Goal: Task Accomplishment & Management: Use online tool/utility

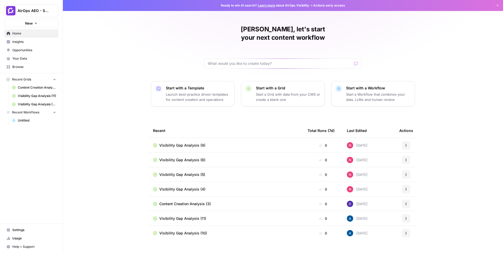
click at [30, 49] on span "Opportunities" at bounding box center [34, 50] width 44 height 5
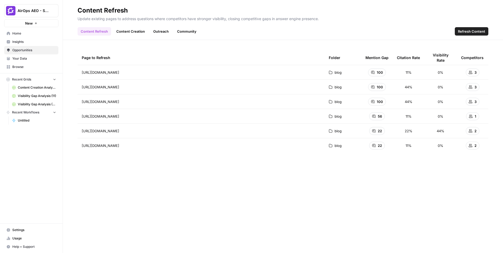
click at [137, 33] on link "Content Creation" at bounding box center [130, 31] width 35 height 8
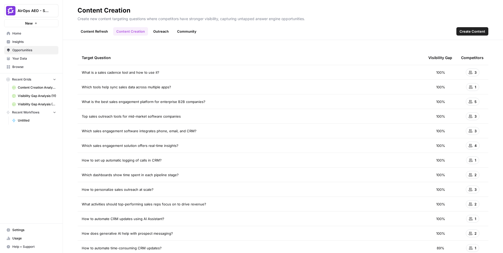
click at [93, 30] on link "Content Refresh" at bounding box center [94, 31] width 34 height 8
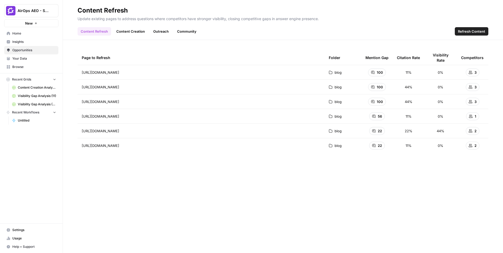
click at [158, 32] on link "Outreach" at bounding box center [161, 31] width 22 height 8
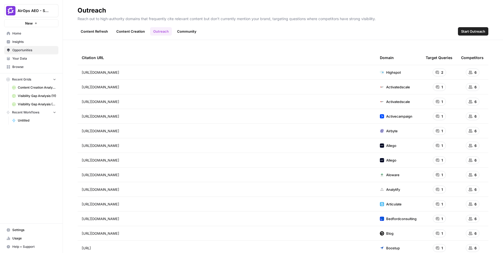
click at [192, 32] on link "Community" at bounding box center [187, 31] width 26 height 8
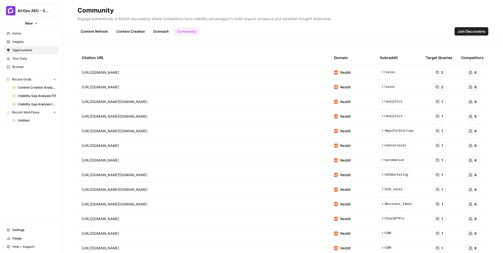
click at [97, 34] on link "Content Refresh" at bounding box center [94, 31] width 34 height 8
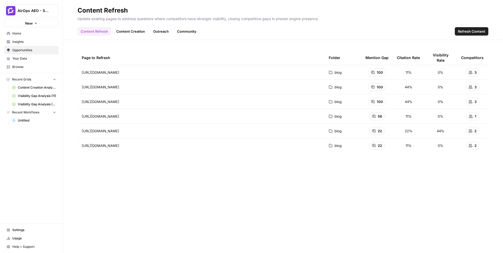
click at [127, 32] on link "Content Creation" at bounding box center [130, 31] width 35 height 8
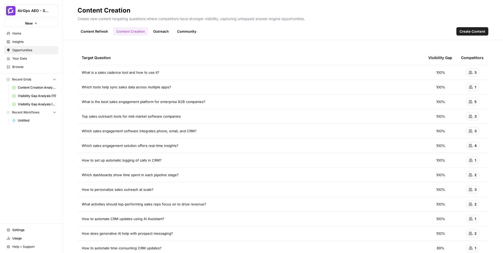
click at [20, 45] on link "Insights" at bounding box center [31, 42] width 54 height 8
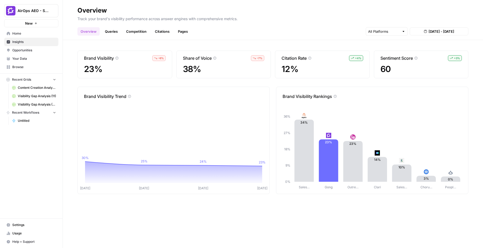
click at [18, 53] on link "Opportunities" at bounding box center [31, 50] width 54 height 8
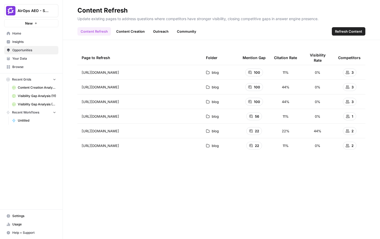
click at [13, 31] on span "Home" at bounding box center [34, 33] width 44 height 5
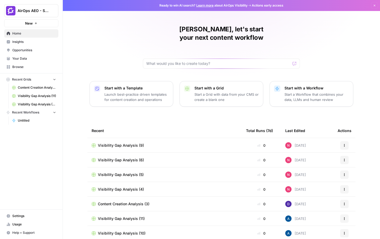
click at [25, 40] on span "Insights" at bounding box center [34, 42] width 44 height 5
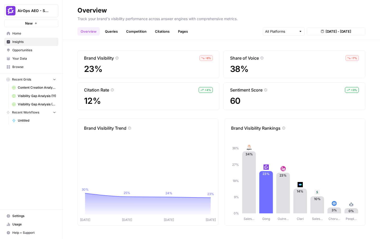
click at [109, 29] on link "Queries" at bounding box center [111, 31] width 19 height 8
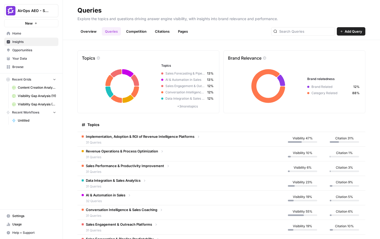
click at [134, 31] on link "Competition" at bounding box center [136, 31] width 27 height 8
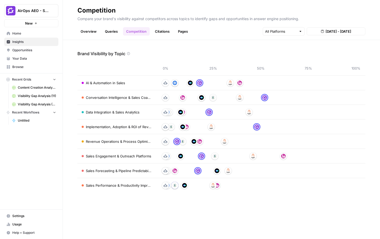
click at [160, 30] on link "Citations" at bounding box center [162, 31] width 21 height 8
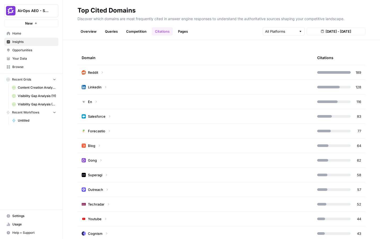
click at [36, 51] on span "Opportunities" at bounding box center [34, 50] width 44 height 5
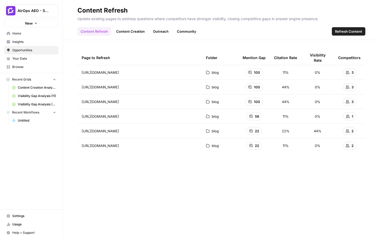
click at [348, 31] on span "Refresh Content" at bounding box center [348, 31] width 27 height 5
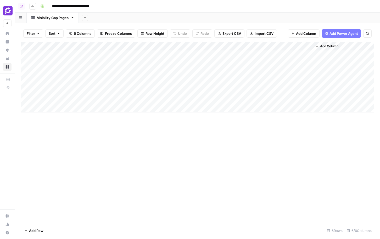
click at [338, 35] on span "Add Power Agent" at bounding box center [344, 33] width 29 height 5
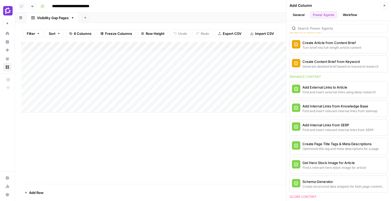
scroll to position [87, 0]
